Goal: Task Accomplishment & Management: Manage account settings

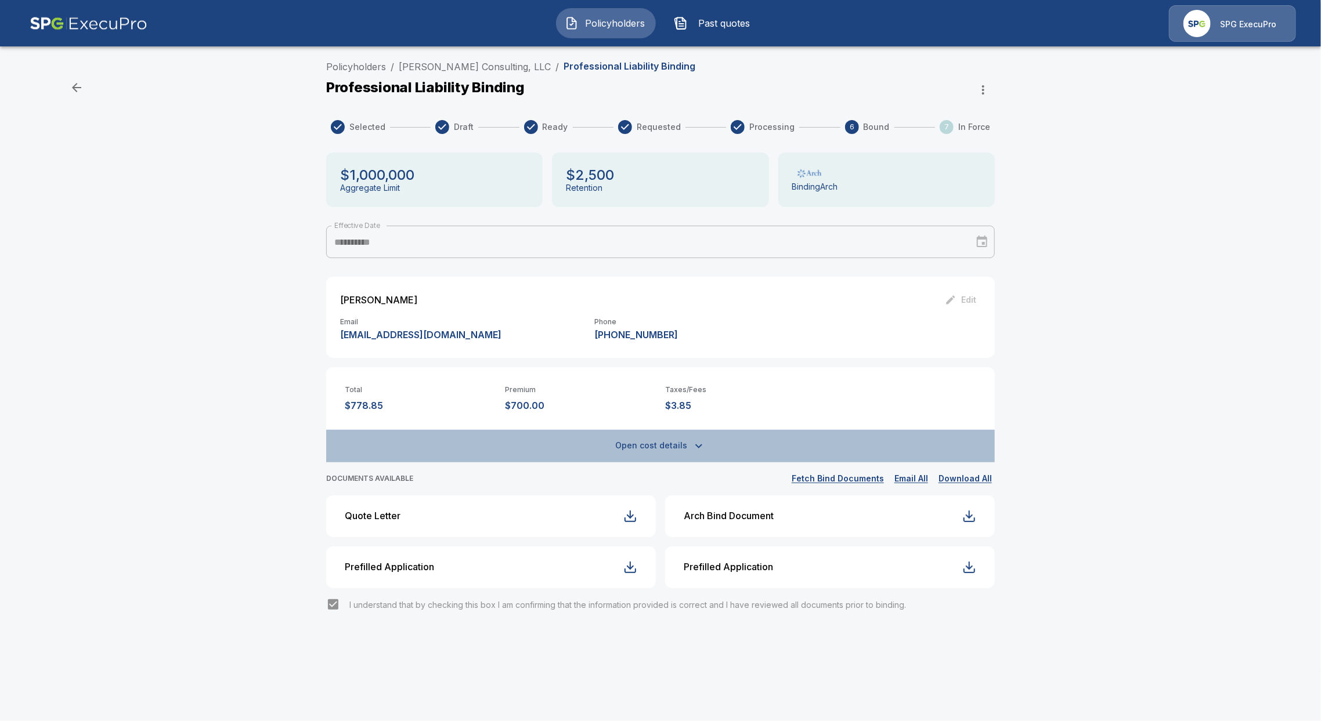
click at [657, 443] on button "Open cost details" at bounding box center [660, 446] width 668 height 32
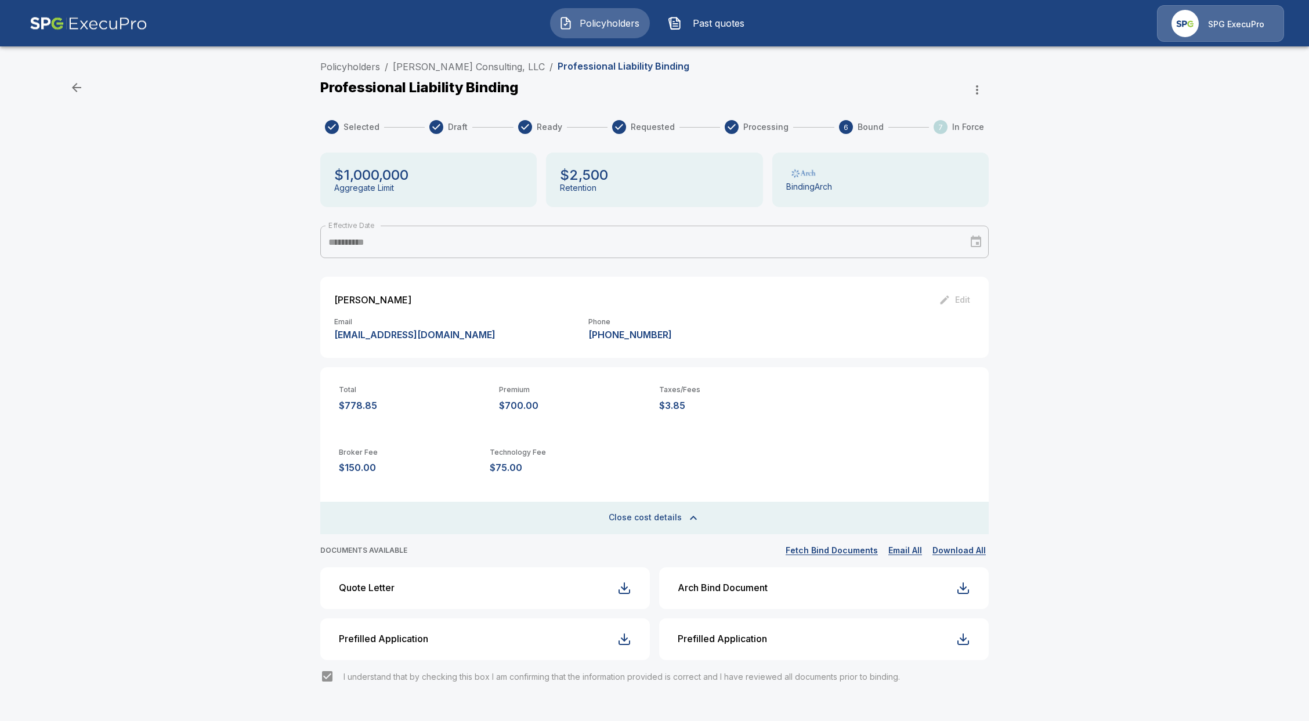
click at [469, 73] on li "[PERSON_NAME] Consulting, LLC" at bounding box center [469, 67] width 152 height 14
click at [471, 70] on link "[PERSON_NAME] Consulting, LLC" at bounding box center [469, 67] width 152 height 12
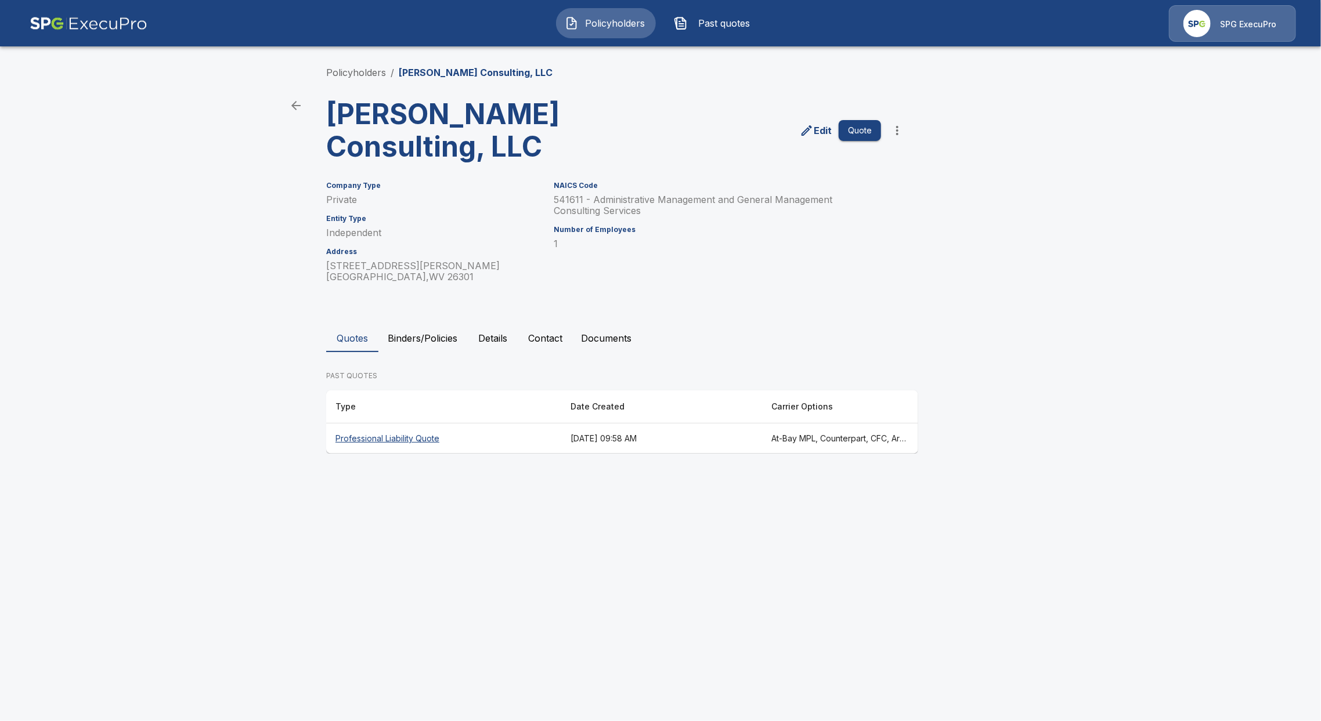
click at [366, 451] on th "Professional Liability Quote" at bounding box center [443, 439] width 235 height 31
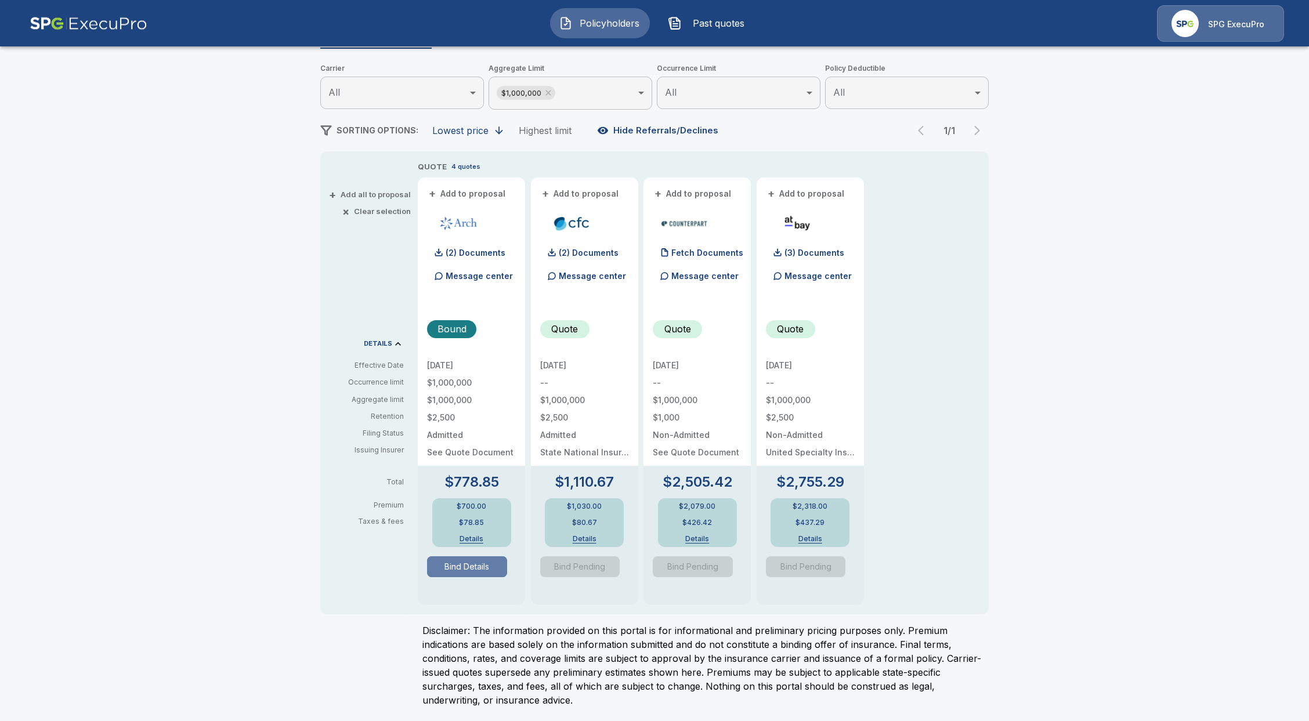
click at [478, 570] on button "Bind Details" at bounding box center [467, 566] width 80 height 21
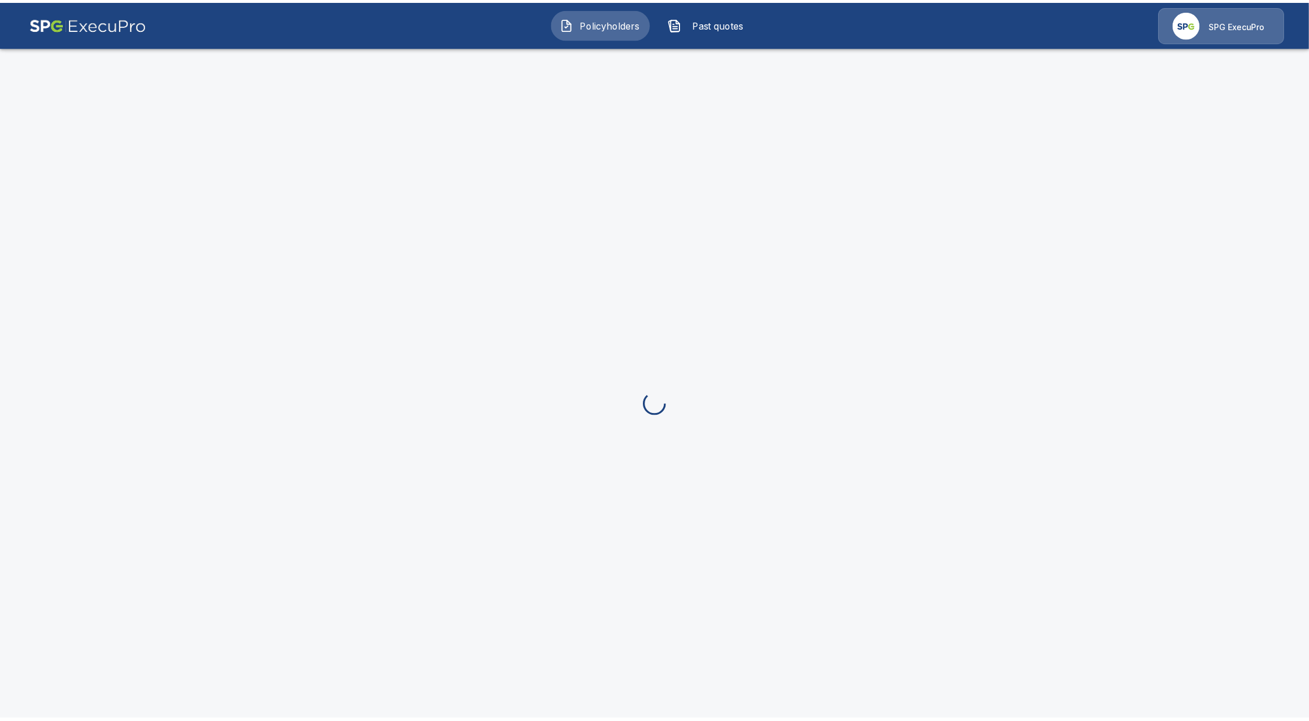
scroll to position [43, 0]
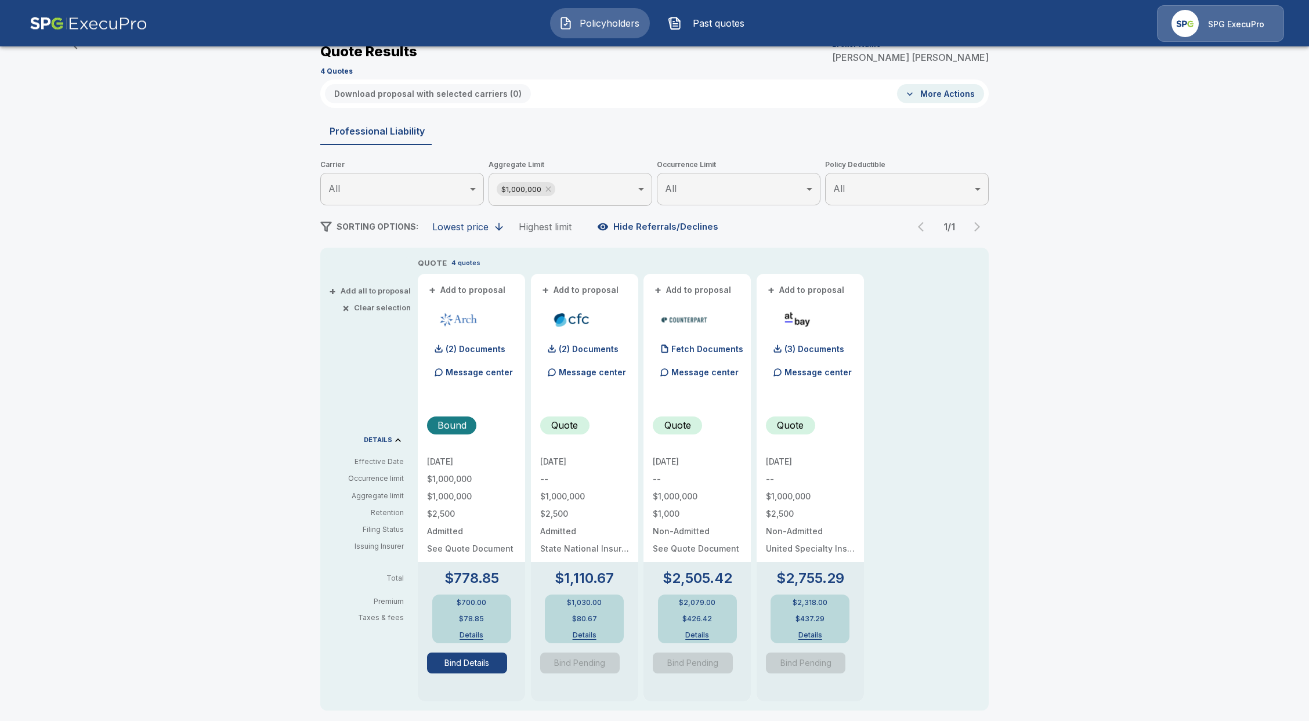
click at [475, 638] on button "Details" at bounding box center [472, 635] width 46 height 7
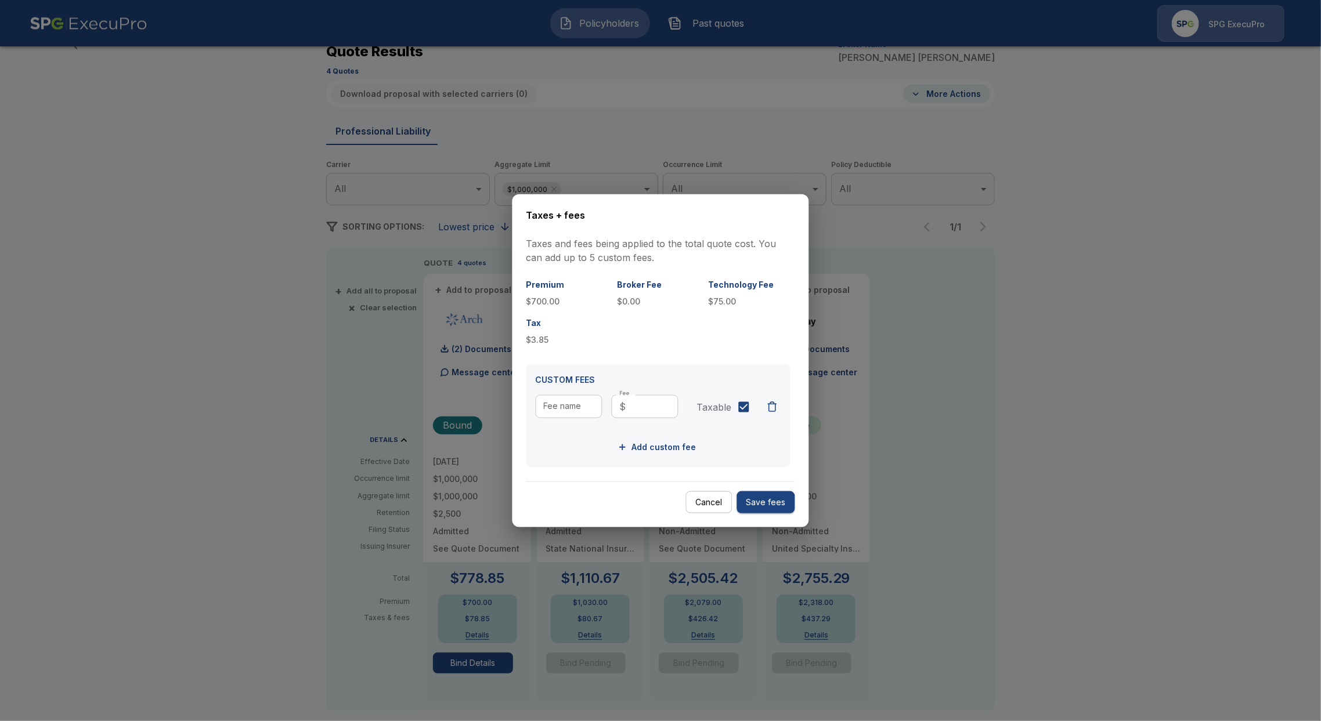
click at [692, 508] on button "Cancel" at bounding box center [709, 502] width 46 height 23
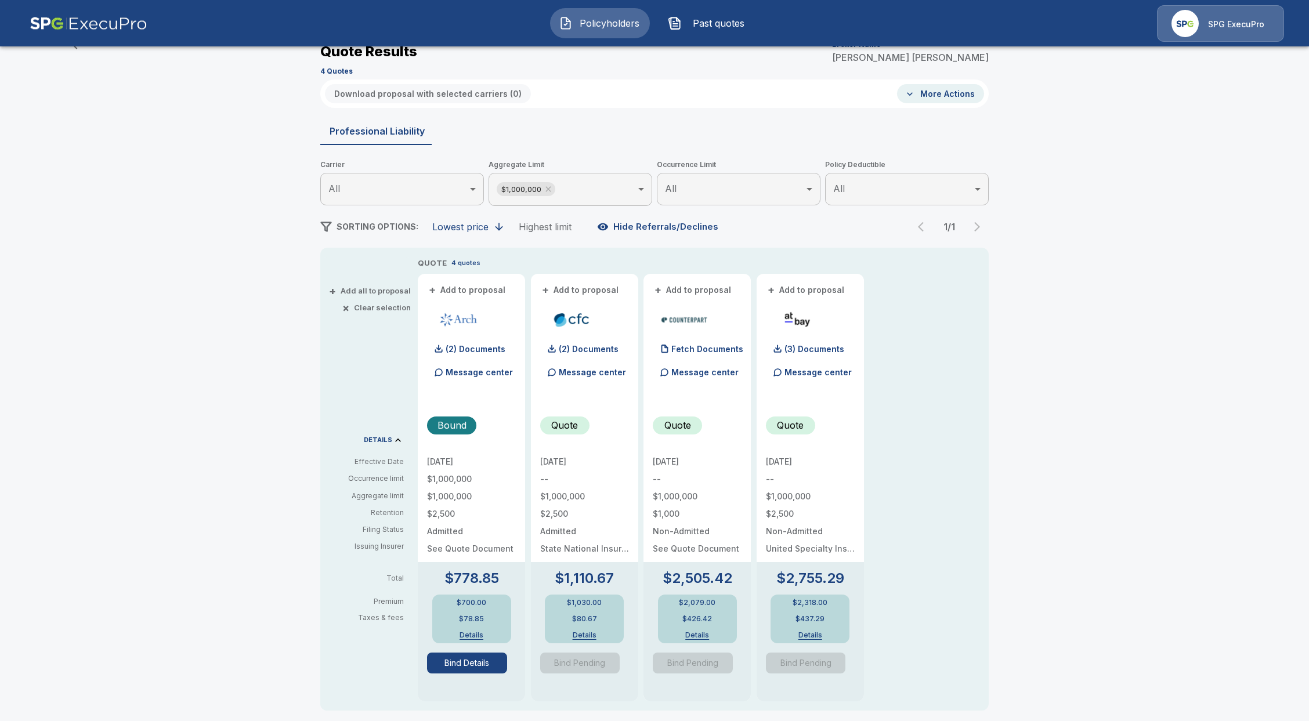
click at [475, 667] on button "Bind Details" at bounding box center [467, 663] width 80 height 21
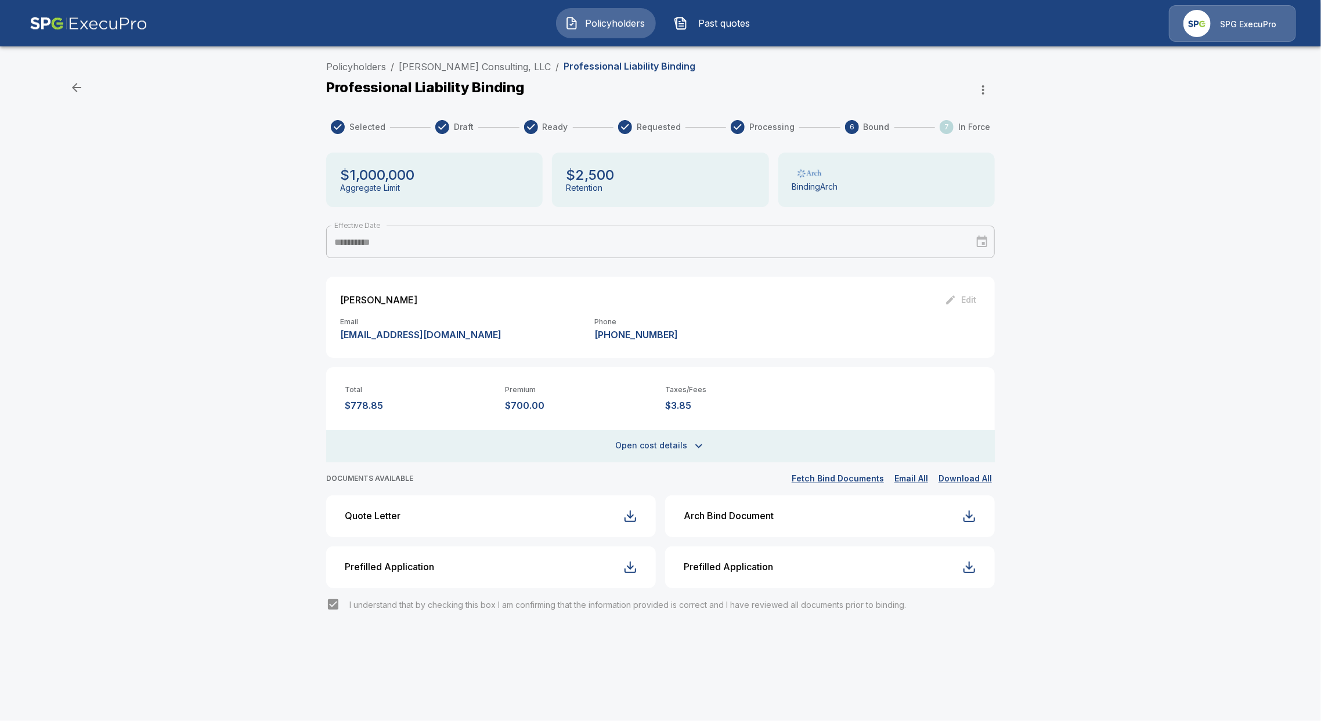
click at [639, 452] on button "Open cost details" at bounding box center [660, 446] width 668 height 32
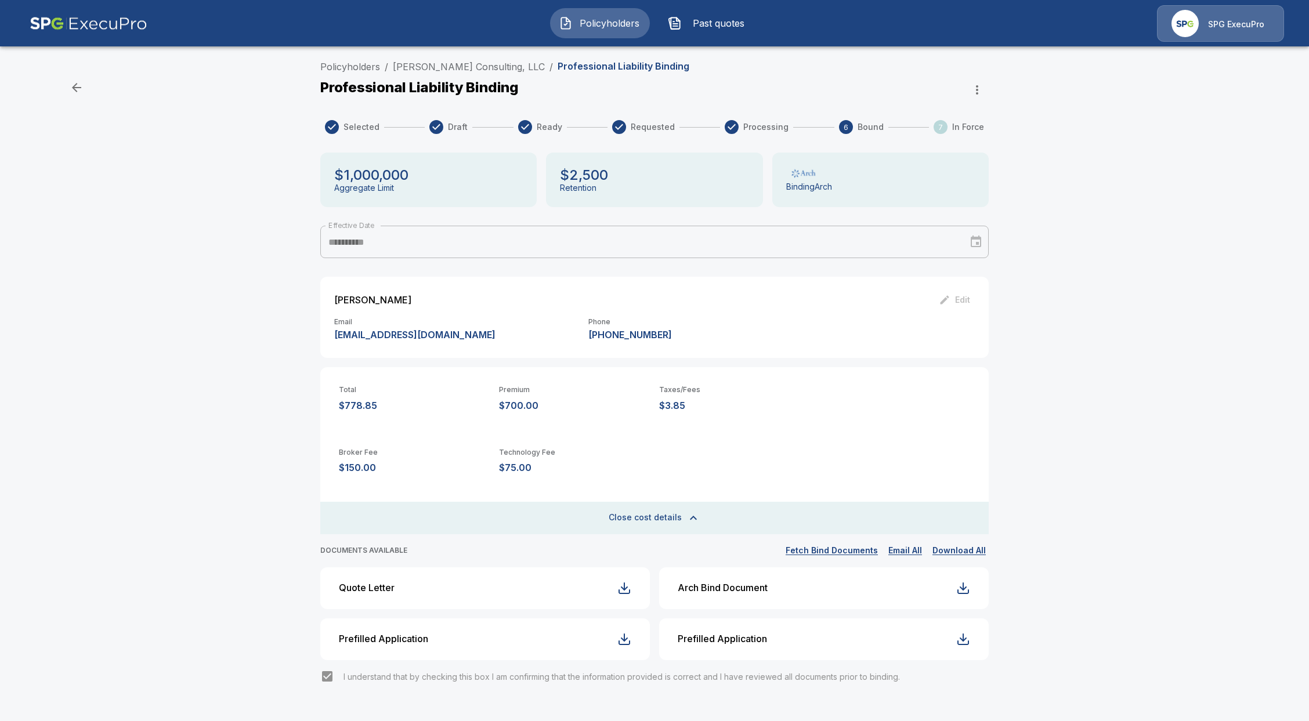
click at [621, 533] on button "Close cost details" at bounding box center [654, 518] width 668 height 32
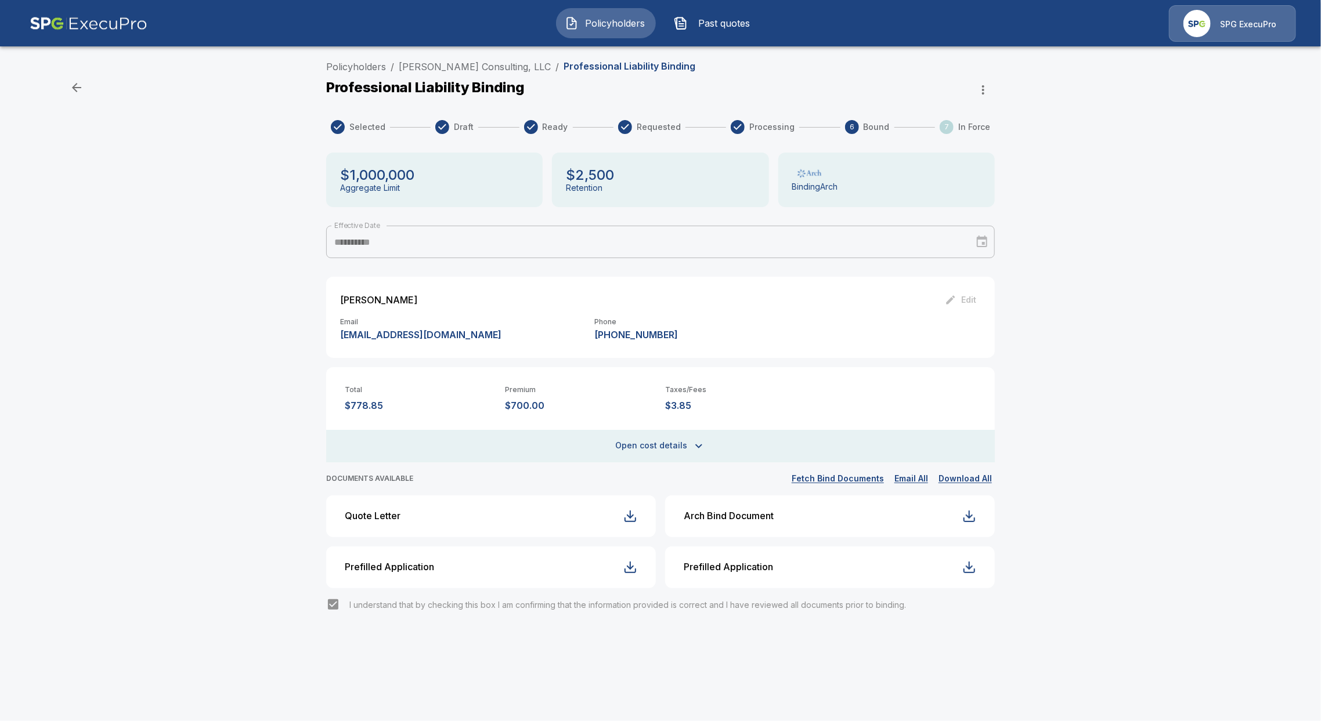
click at [742, 518] on div "Arch Bind Document" at bounding box center [729, 516] width 90 height 11
